Goal: Information Seeking & Learning: Find specific fact

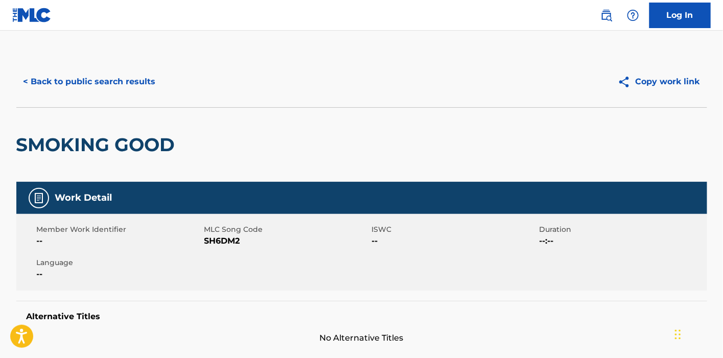
click at [111, 74] on button "< Back to public search results" at bounding box center [89, 82] width 147 height 26
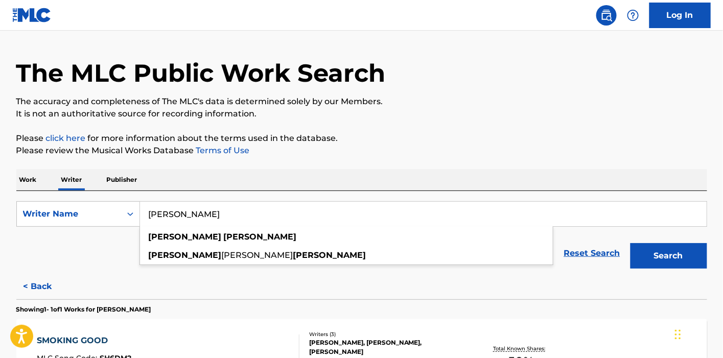
drag, startPoint x: 246, startPoint y: 215, endPoint x: 128, endPoint y: 196, distance: 119.9
click at [128, 196] on div "SearchWithCriteriae7522b20-2272-4da3-a6ca-2447f3cbdf1e Writer Name stephan rugg…" at bounding box center [361, 232] width 691 height 83
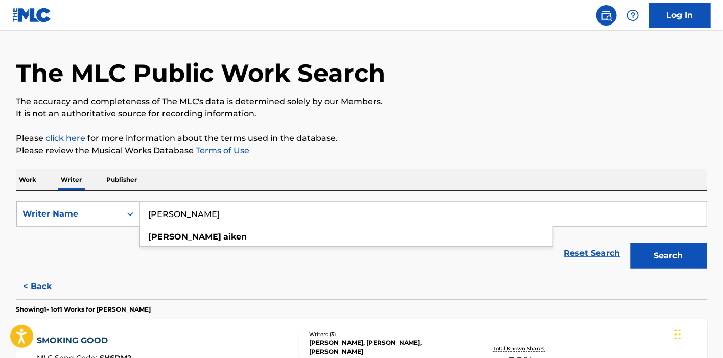
type input "jacobi aiken"
click at [630, 243] on button "Search" at bounding box center [668, 256] width 77 height 26
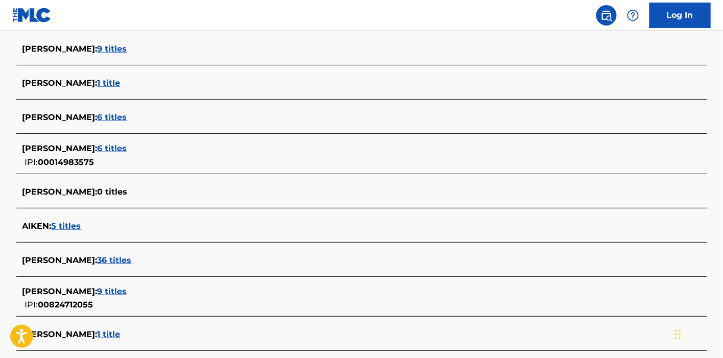
scroll to position [310, 0]
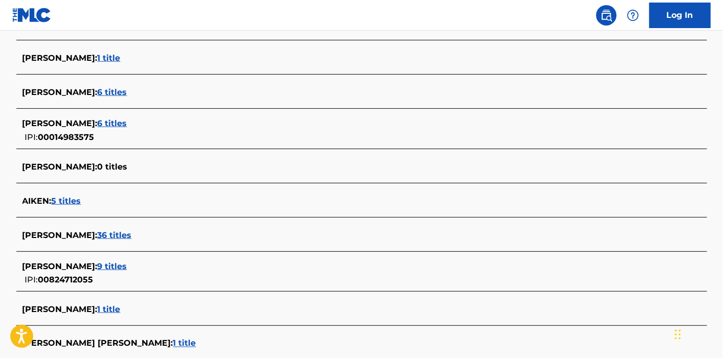
click at [102, 265] on span "9 titles" at bounding box center [113, 267] width 30 height 10
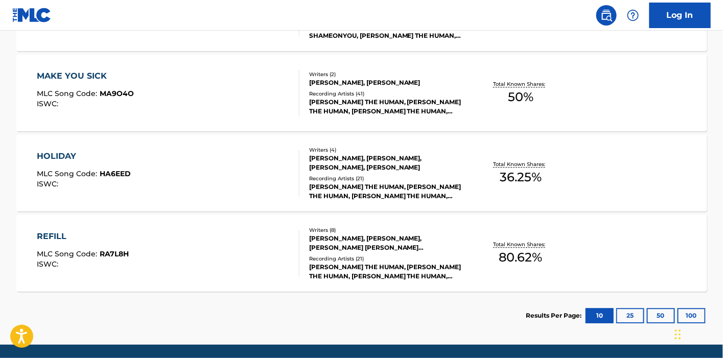
scroll to position [806, 0]
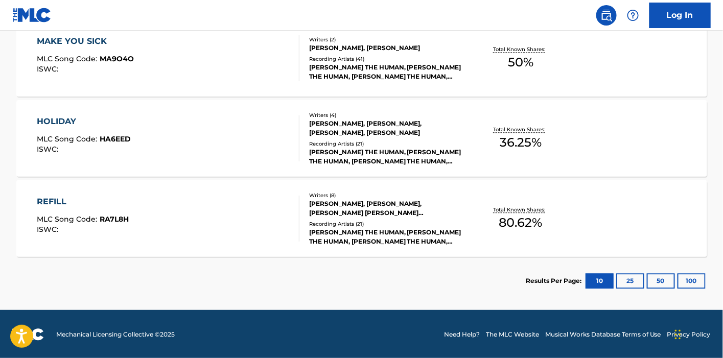
click at [312, 213] on div "THADDEUS GOODE, ALINA BARAZ, JACOBI AIKEN, SAUL ALEXANDER CASTILLO VASQUEZ, MAT…" at bounding box center [386, 208] width 154 height 18
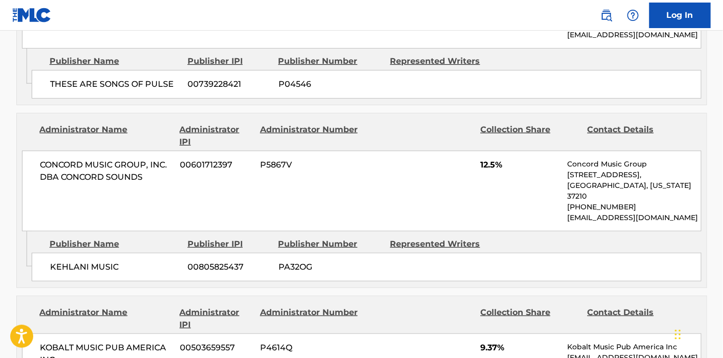
scroll to position [1532, 0]
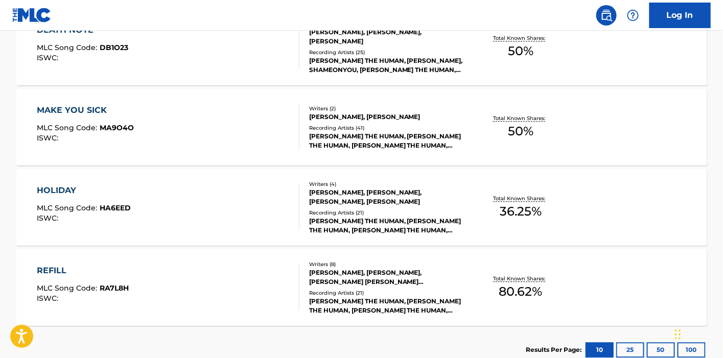
scroll to position [579, 0]
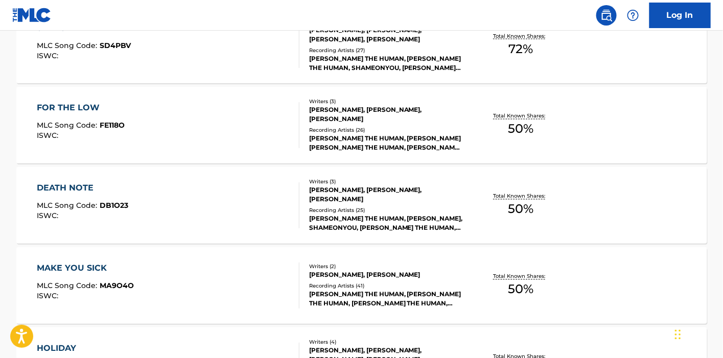
click at [341, 134] on div "LOU THE HUMAN, JACOBI, SAM ILLY, LOU THE HUMAN, LOU THE HUMAN, LOU THE HUMAN, L…" at bounding box center [386, 143] width 154 height 18
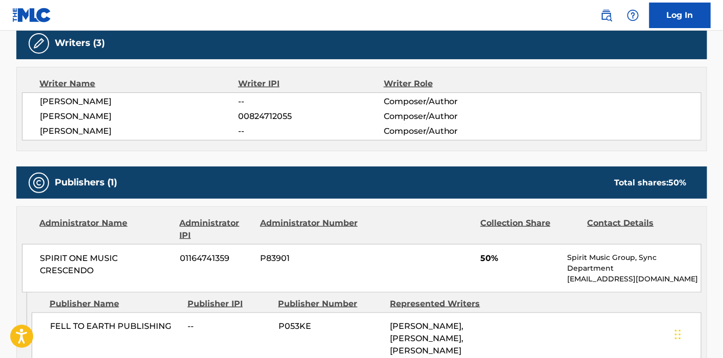
scroll to position [397, 0]
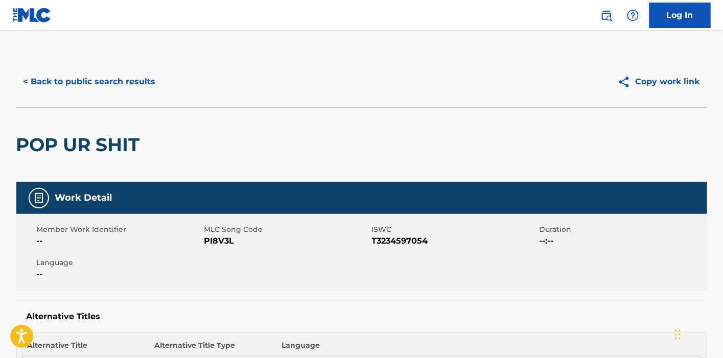
click at [98, 73] on button "< Back to public search results" at bounding box center [89, 82] width 147 height 26
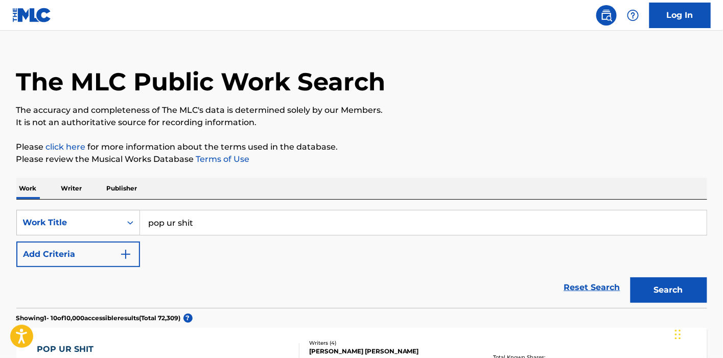
scroll to position [16, 0]
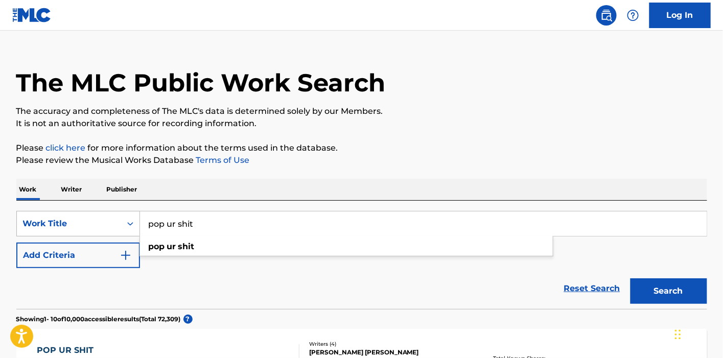
drag, startPoint x: 221, startPoint y: 232, endPoint x: 78, endPoint y: 232, distance: 143.5
click at [79, 231] on div "SearchWithCriteriac4a3af97-0244-4112-bfd6-c4766296111d Work Title pop ur shit p…" at bounding box center [361, 224] width 691 height 26
type input "? (heart) is"
click at [630, 278] on button "Search" at bounding box center [668, 291] width 77 height 26
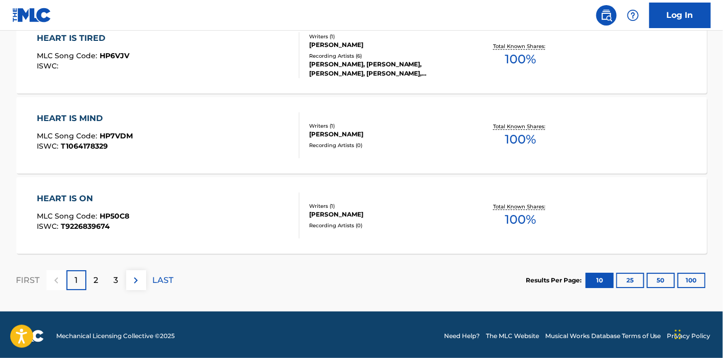
scroll to position [891, 0]
